Goal: Understand process/instructions: Learn how to perform a task or action

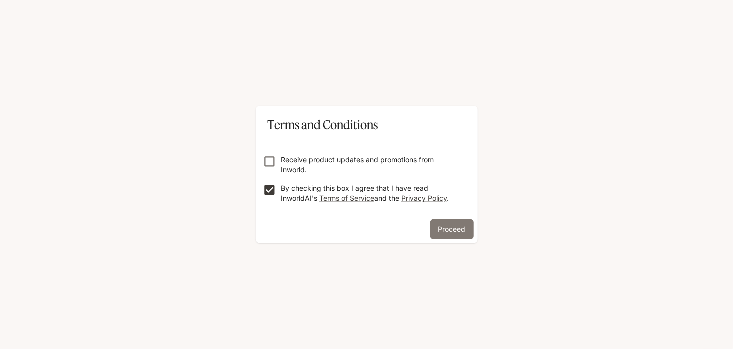
click at [454, 231] on button "Proceed" at bounding box center [453, 229] width 44 height 20
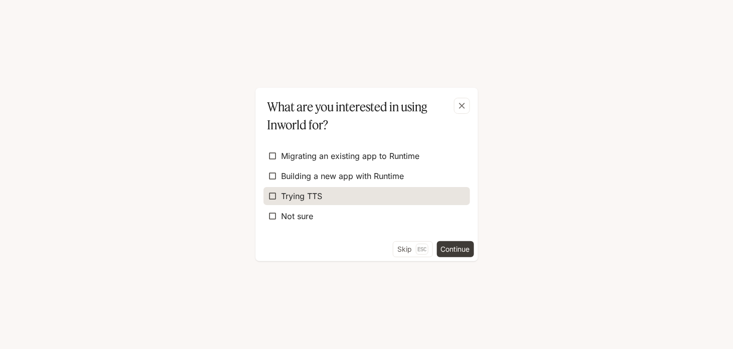
click at [308, 191] on span "Trying TTS" at bounding box center [302, 196] width 41 height 12
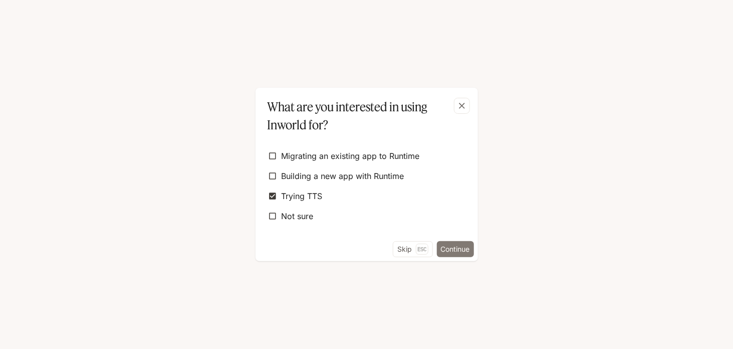
click at [459, 249] on button "Continue" at bounding box center [455, 249] width 37 height 16
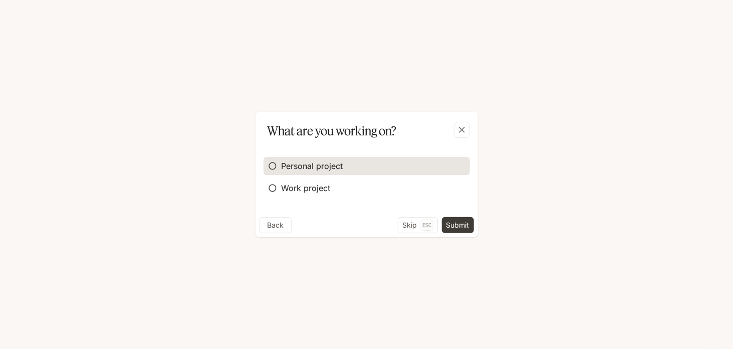
click at [383, 172] on label "Personal project" at bounding box center [367, 166] width 207 height 18
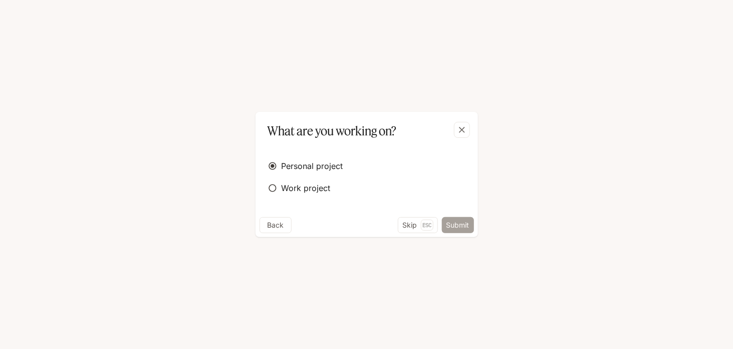
click at [462, 227] on button "Submit" at bounding box center [458, 225] width 32 height 16
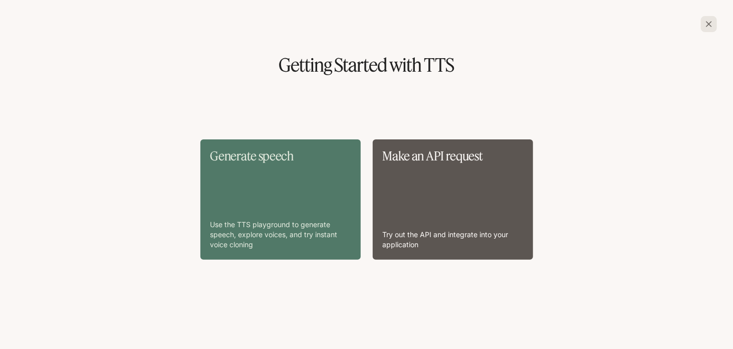
click at [279, 200] on div "Generate speech Use the TTS playground to generate speech, explore voices, and …" at bounding box center [281, 199] width 140 height 100
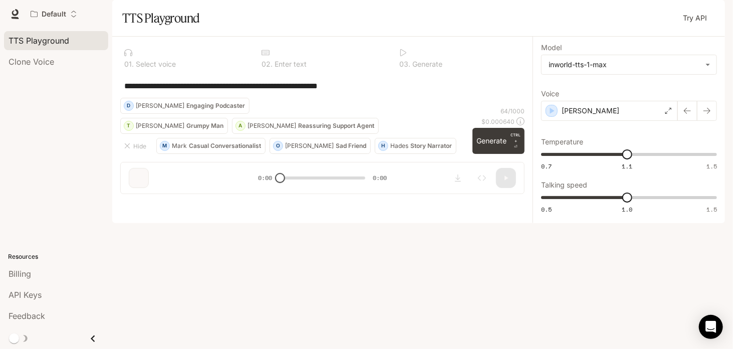
click at [326, 98] on div "**********" at bounding box center [322, 86] width 405 height 24
